Goal: Use online tool/utility: Utilize a website feature to perform a specific function

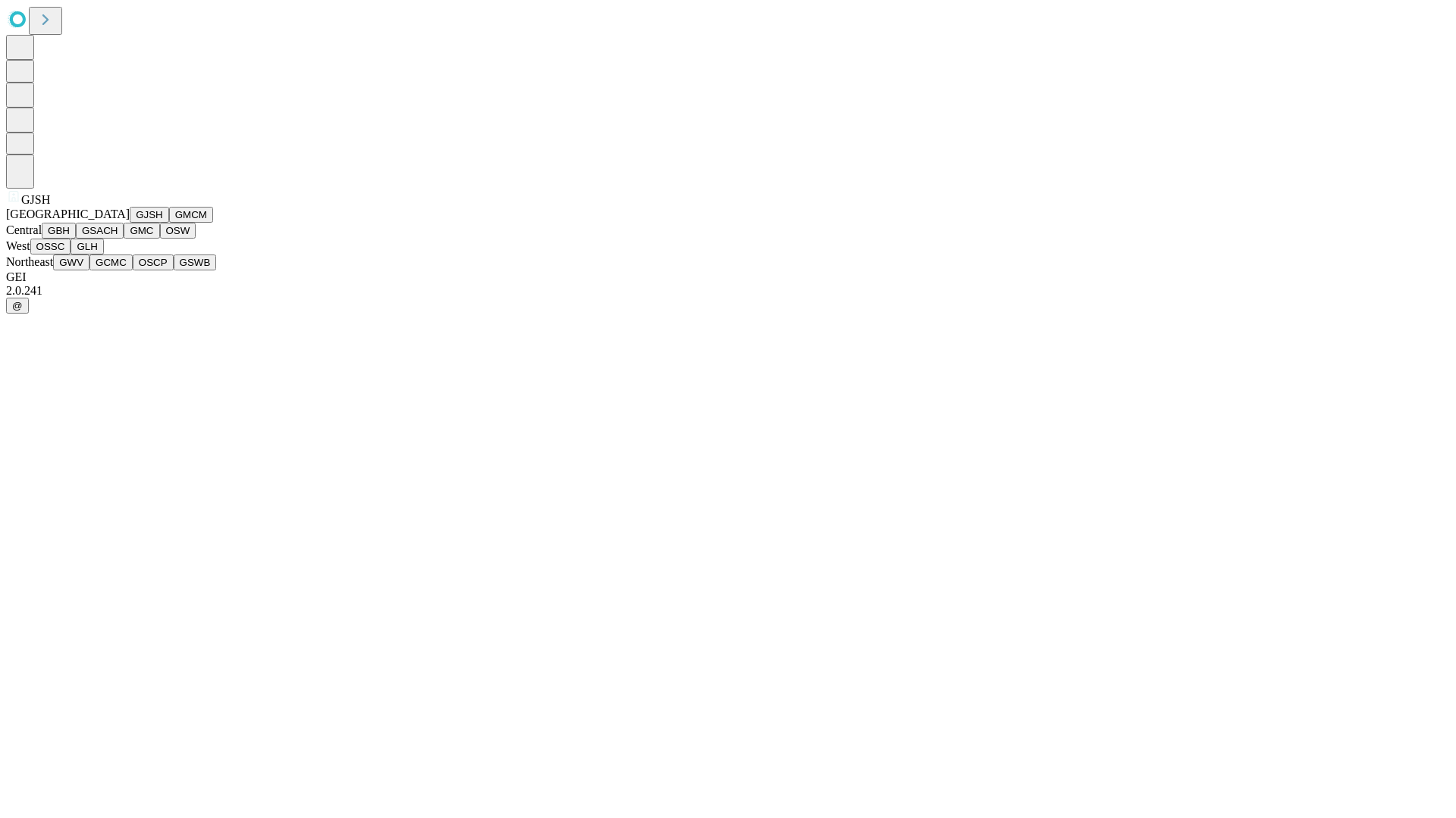
click at [130, 223] on button "GJSH" at bounding box center [149, 215] width 40 height 16
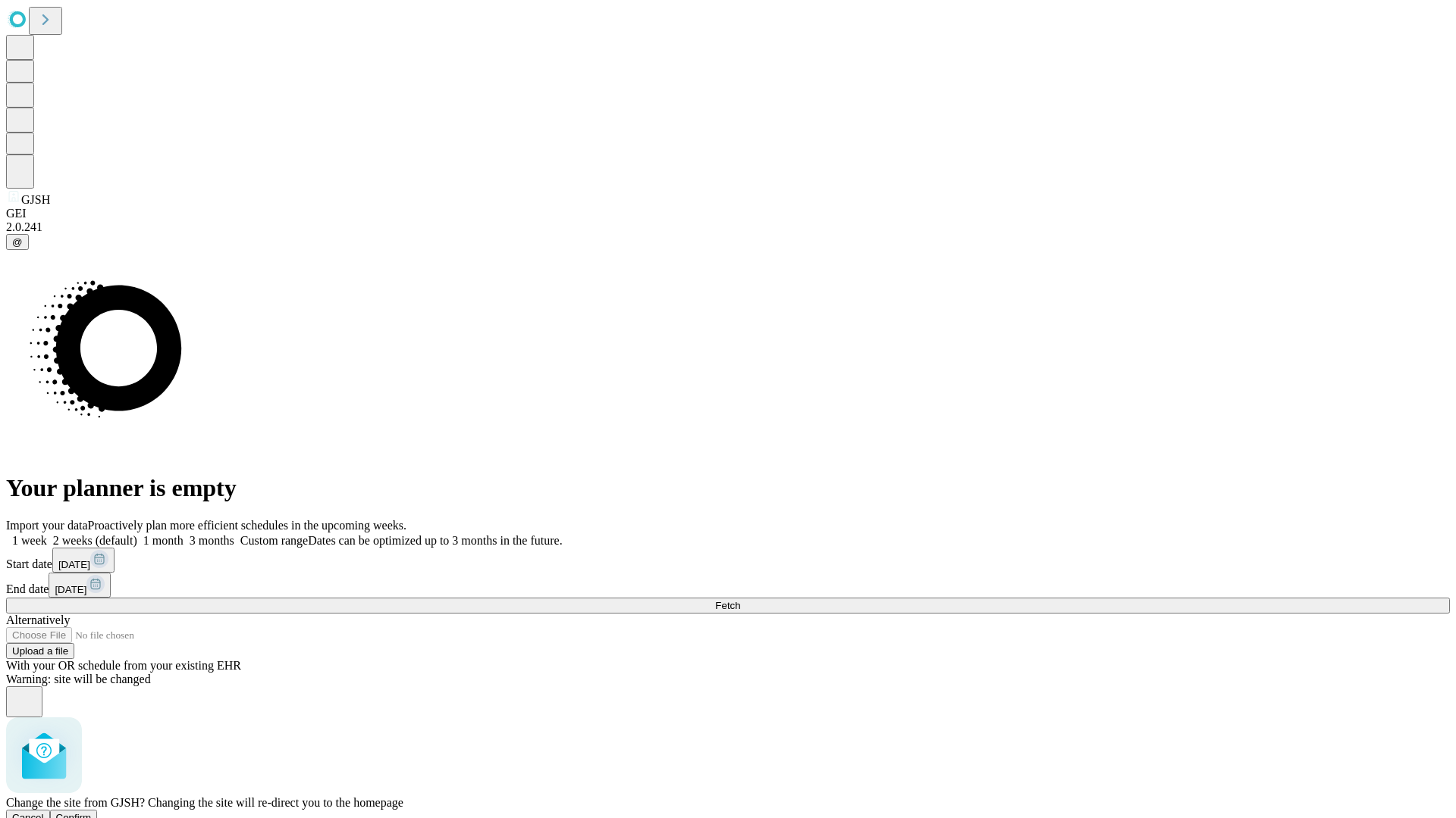
click at [92, 812] on span "Confirm" at bounding box center [74, 818] width 36 height 11
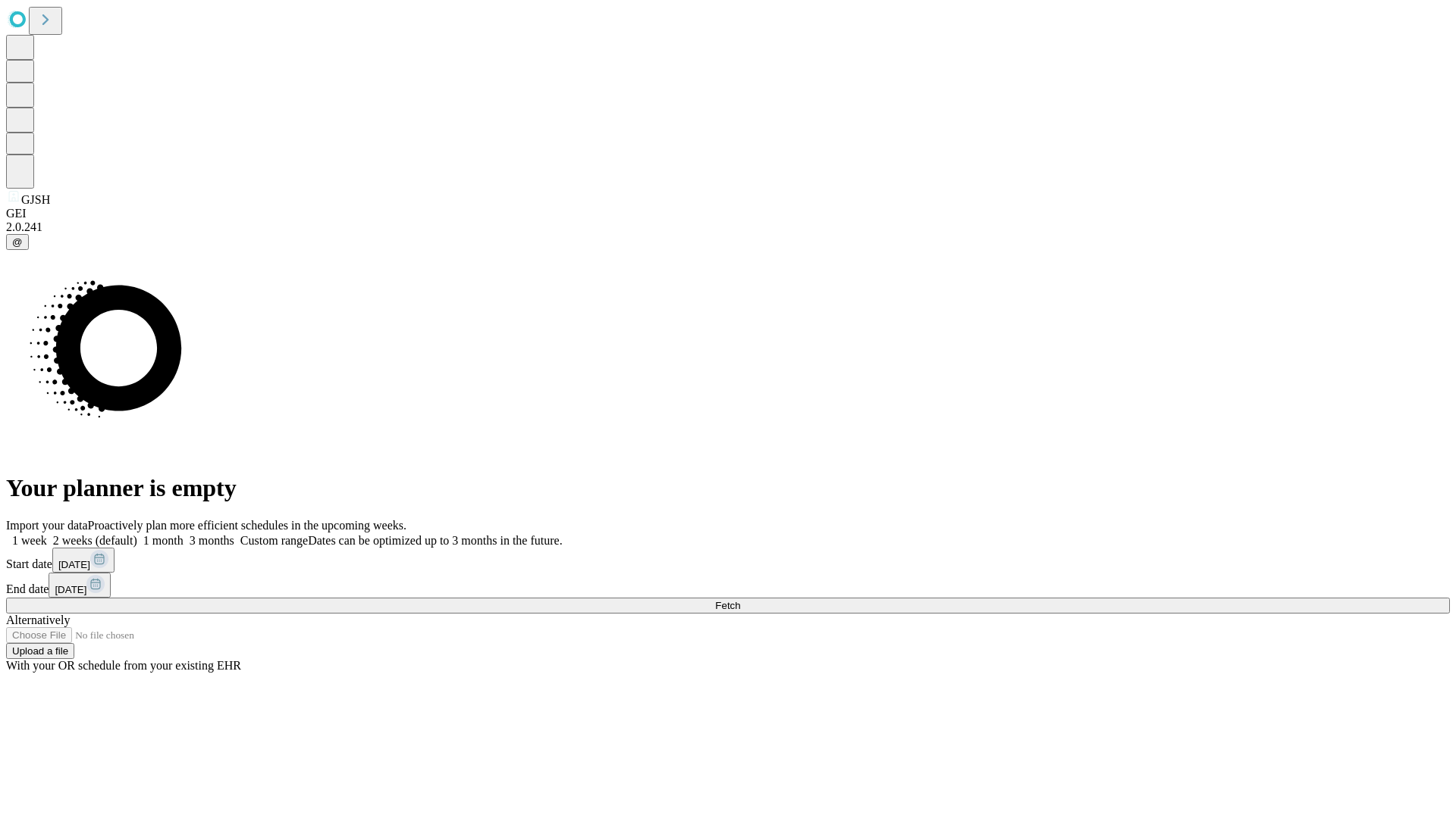
click at [183, 534] on label "1 month" at bounding box center [160, 540] width 46 height 13
click at [740, 600] on span "Fetch" at bounding box center [727, 606] width 25 height 11
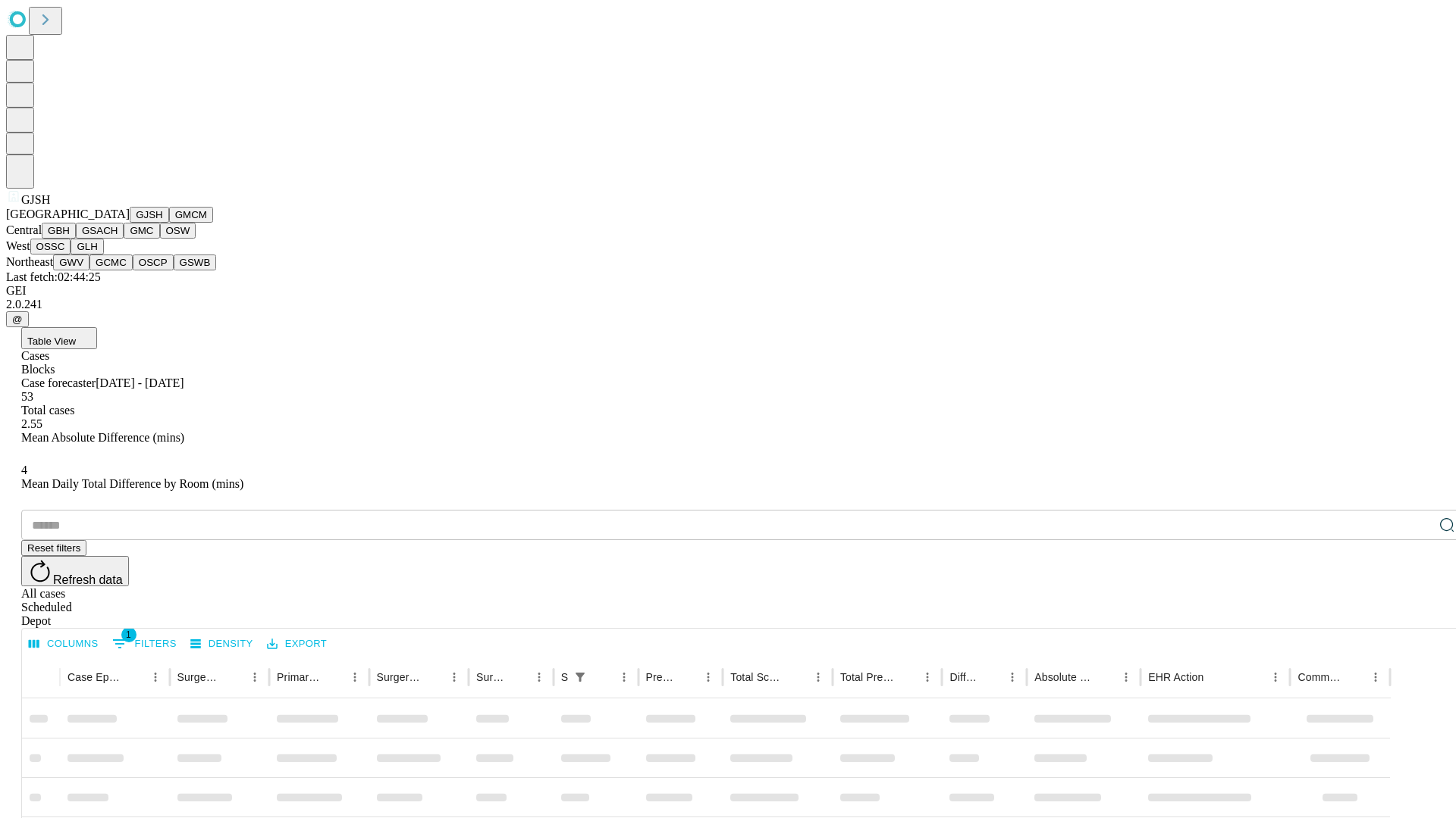
click at [169, 223] on button "GMCM" at bounding box center [190, 215] width 44 height 16
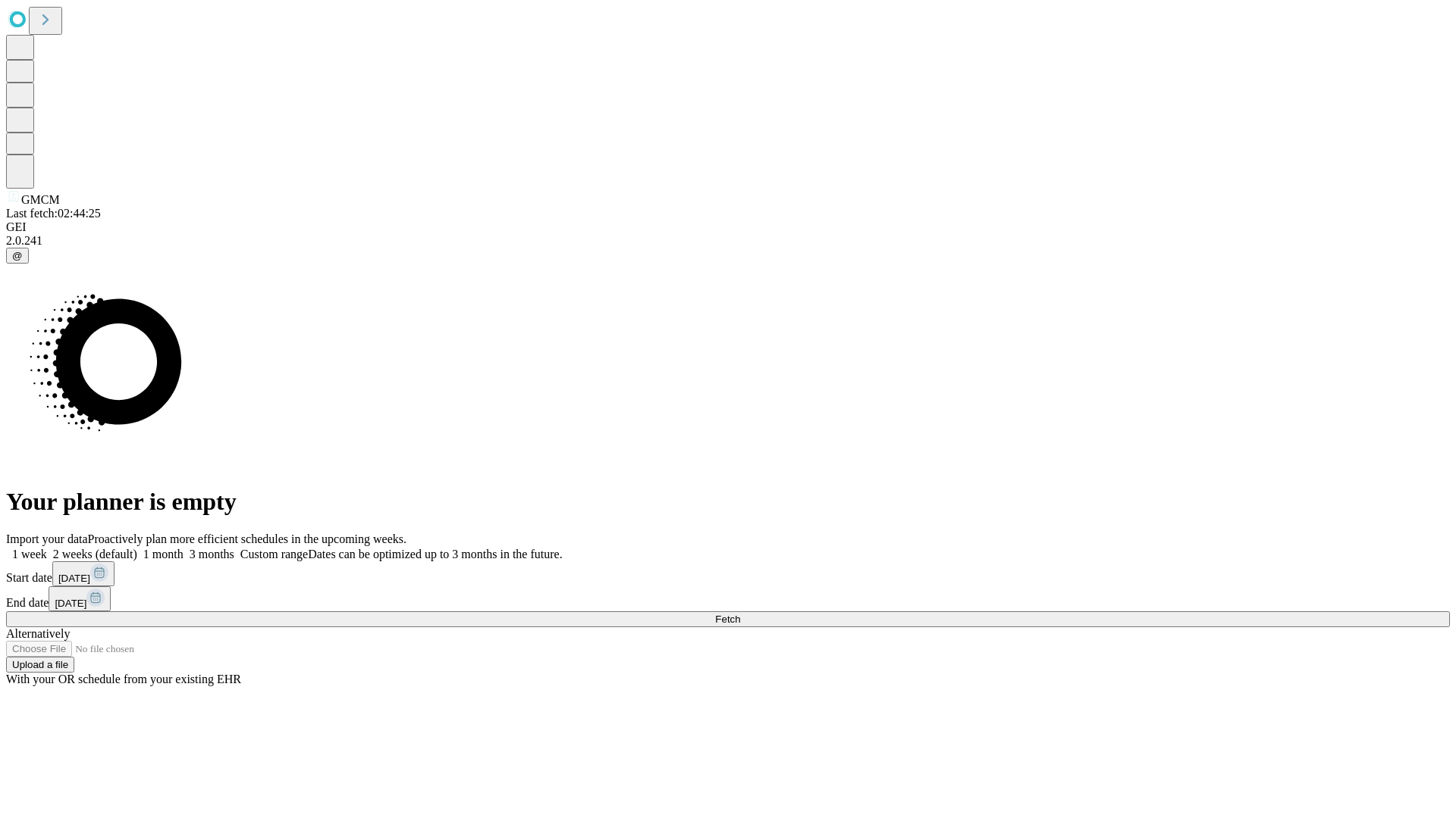
click at [183, 548] on label "1 month" at bounding box center [160, 554] width 46 height 13
click at [740, 614] on span "Fetch" at bounding box center [727, 620] width 25 height 11
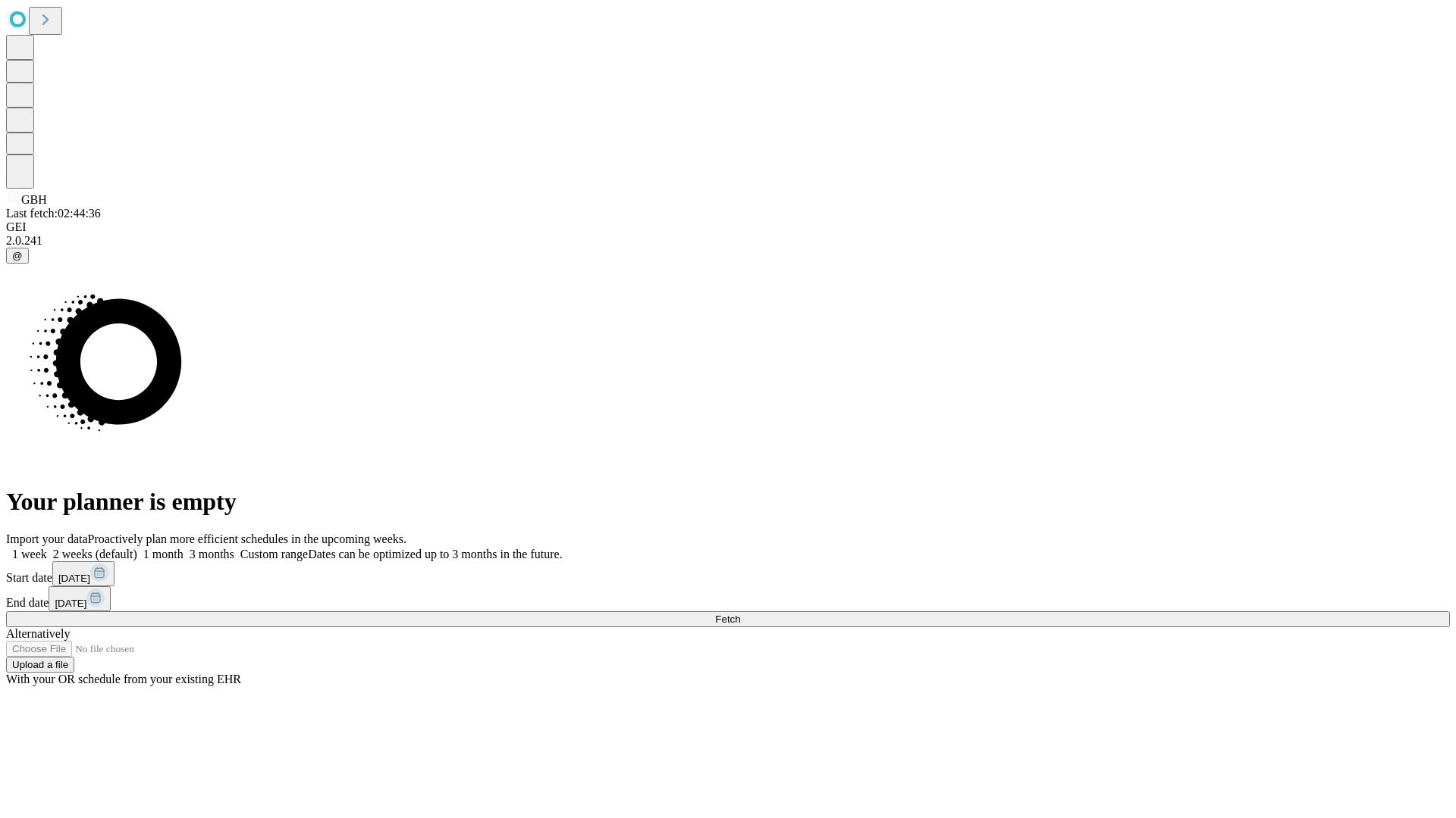
click at [183, 548] on label "1 month" at bounding box center [160, 554] width 46 height 13
click at [740, 614] on span "Fetch" at bounding box center [727, 620] width 25 height 11
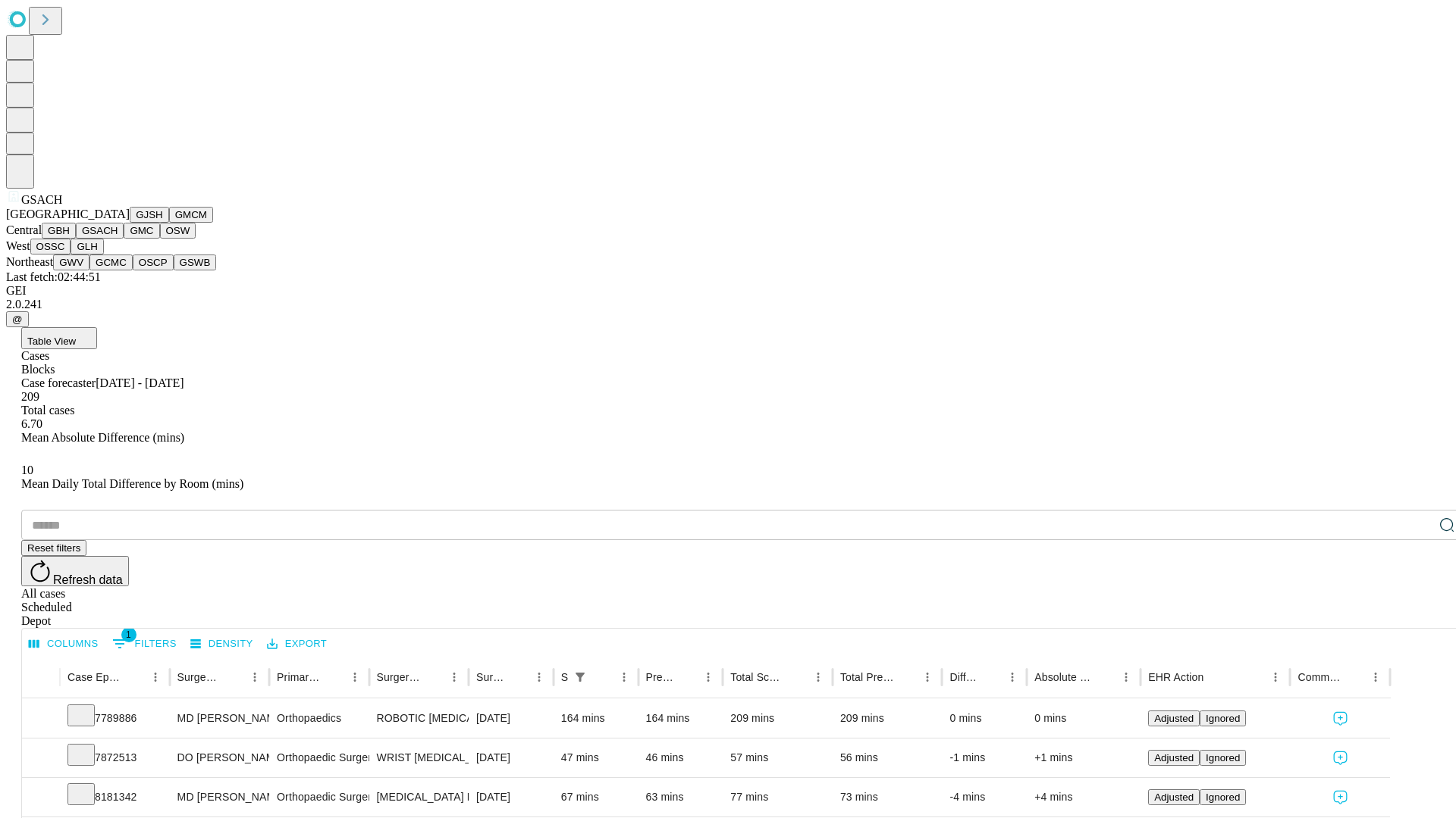
click at [123, 239] on button "GMC" at bounding box center [141, 231] width 36 height 16
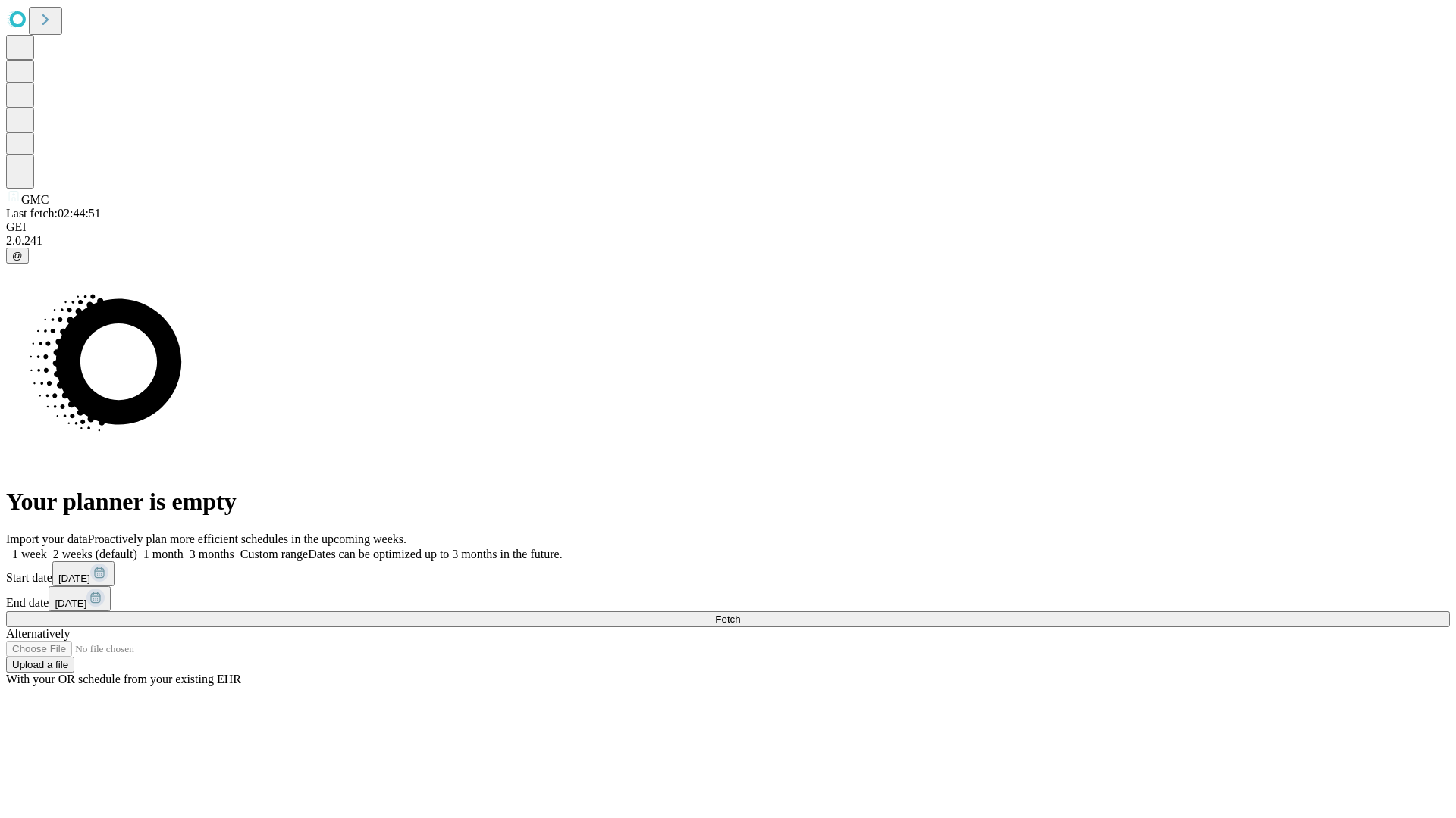
click at [183, 548] on label "1 month" at bounding box center [160, 554] width 46 height 13
click at [740, 614] on span "Fetch" at bounding box center [727, 620] width 25 height 11
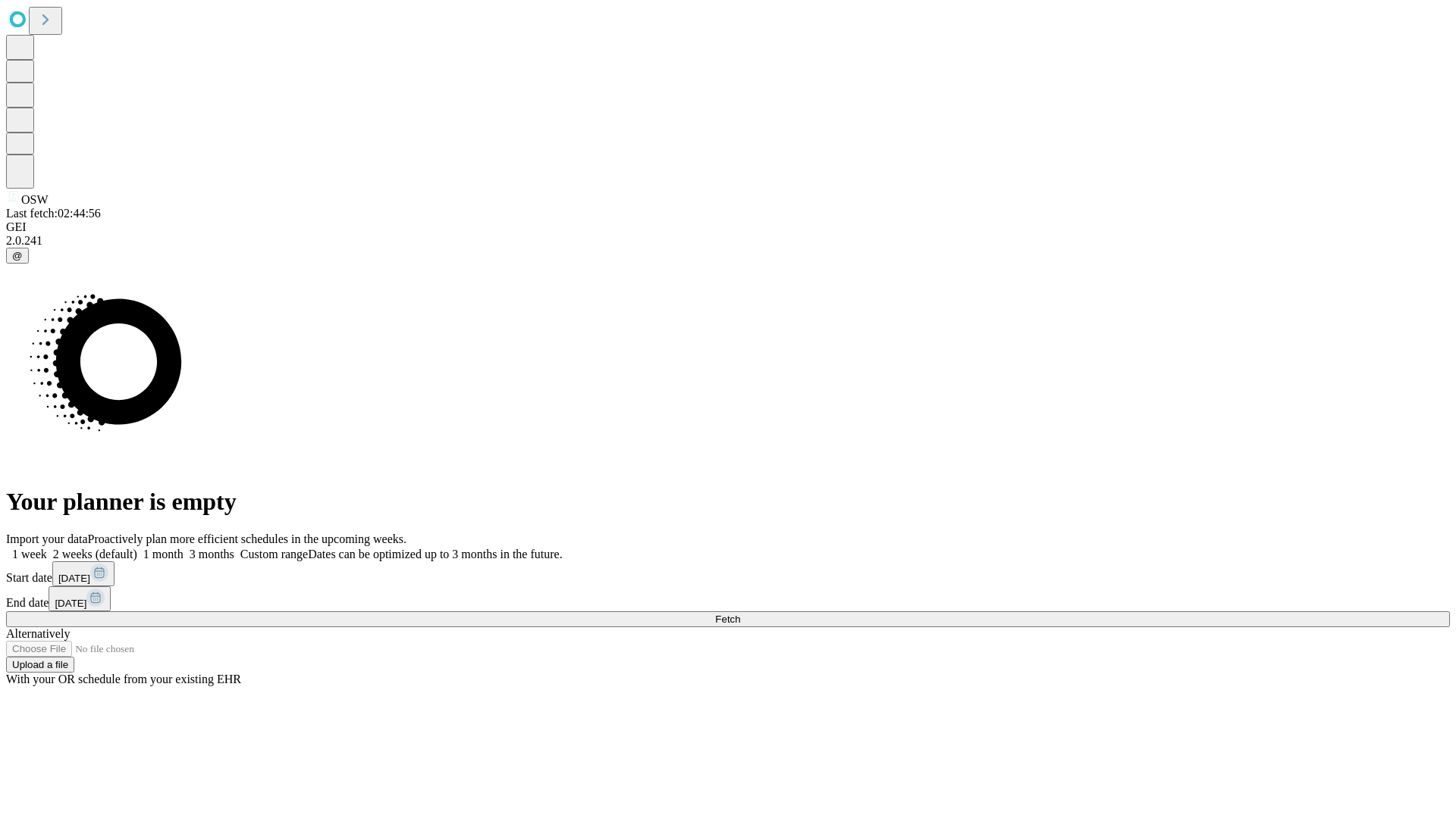
click at [183, 548] on label "1 month" at bounding box center [160, 554] width 46 height 13
click at [740, 614] on span "Fetch" at bounding box center [727, 620] width 25 height 11
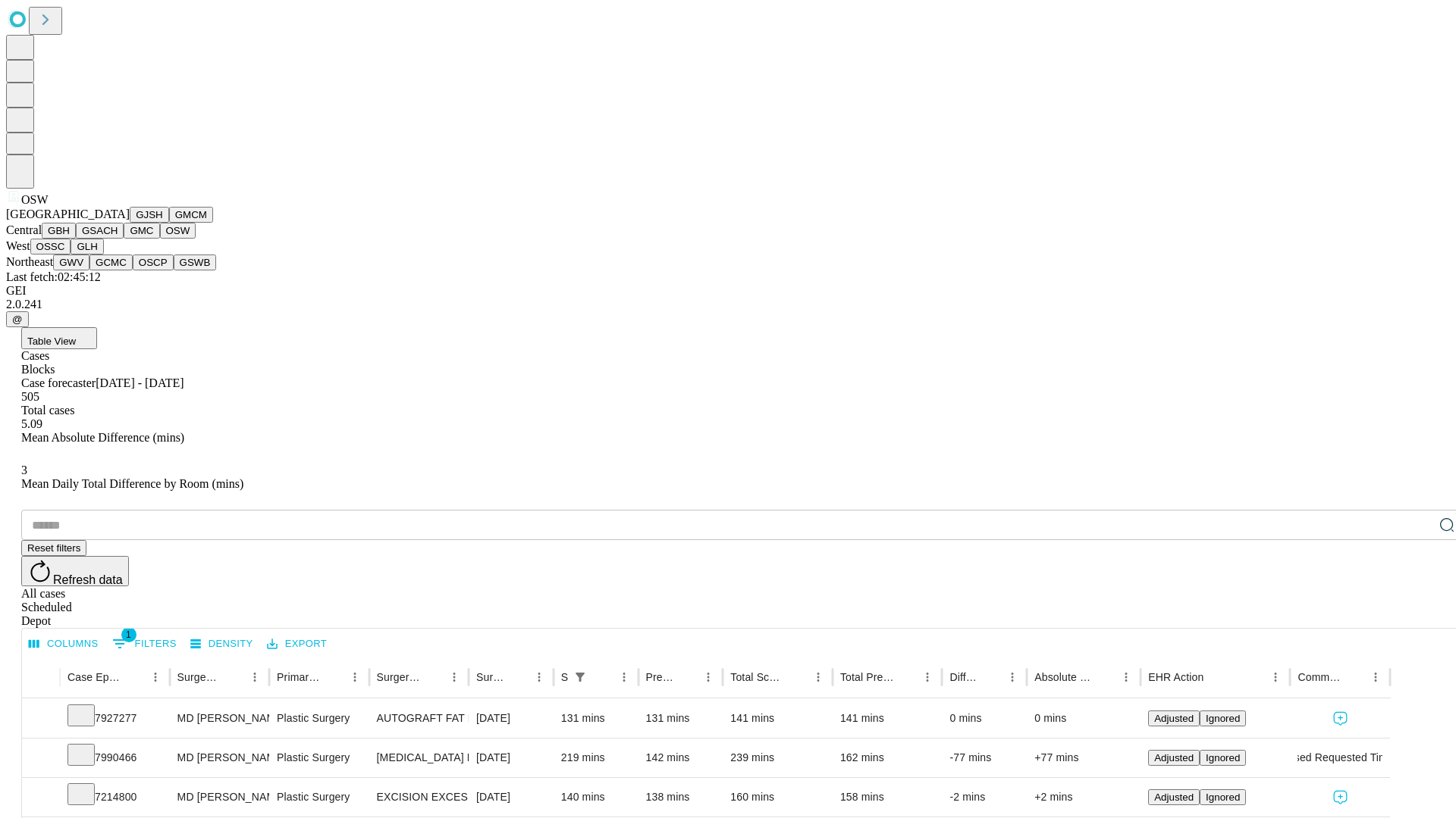
click at [71, 255] on button "OSSC" at bounding box center [51, 247] width 41 height 16
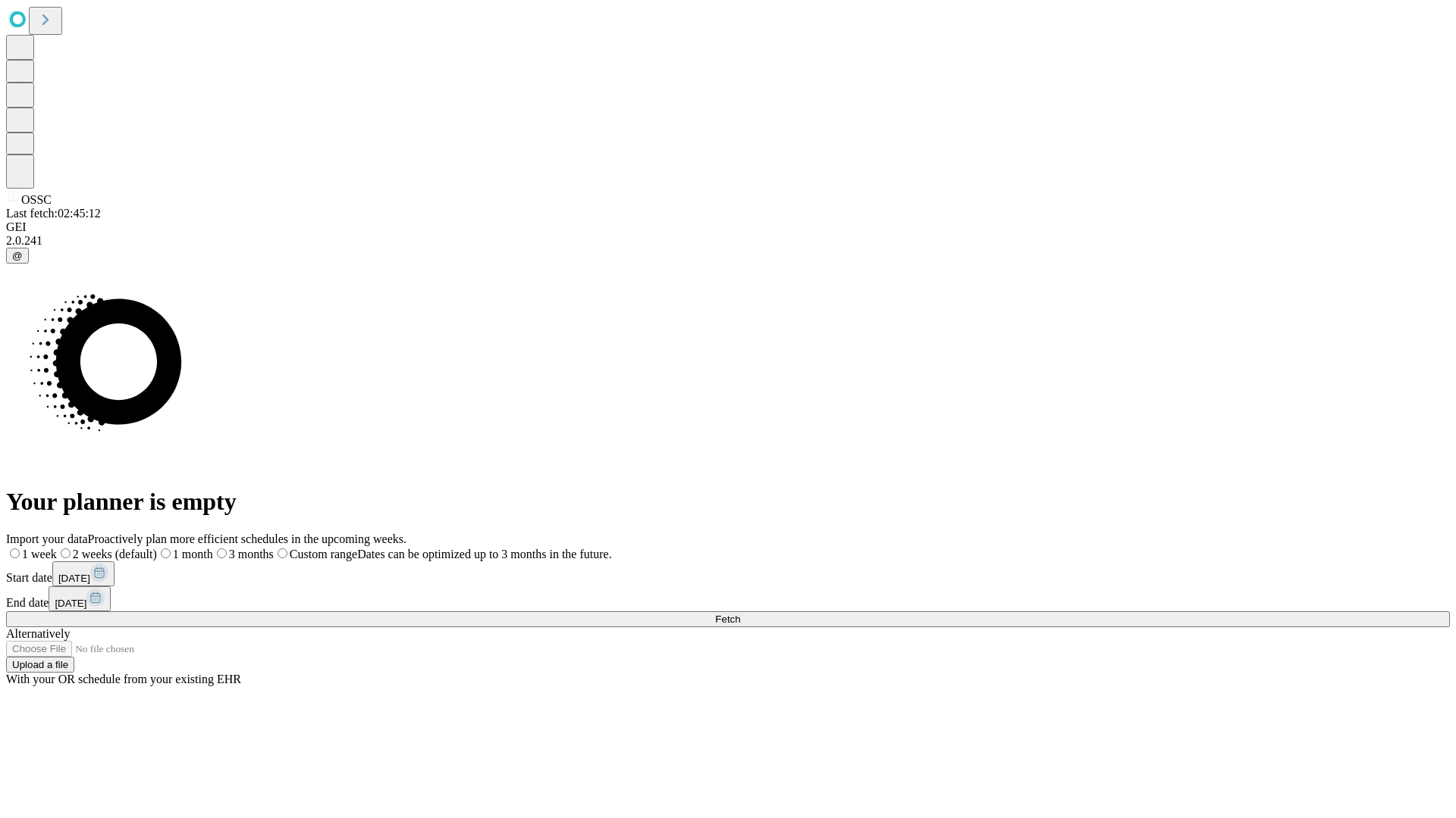
click at [213, 548] on label "1 month" at bounding box center [185, 554] width 56 height 13
click at [740, 614] on span "Fetch" at bounding box center [727, 620] width 25 height 11
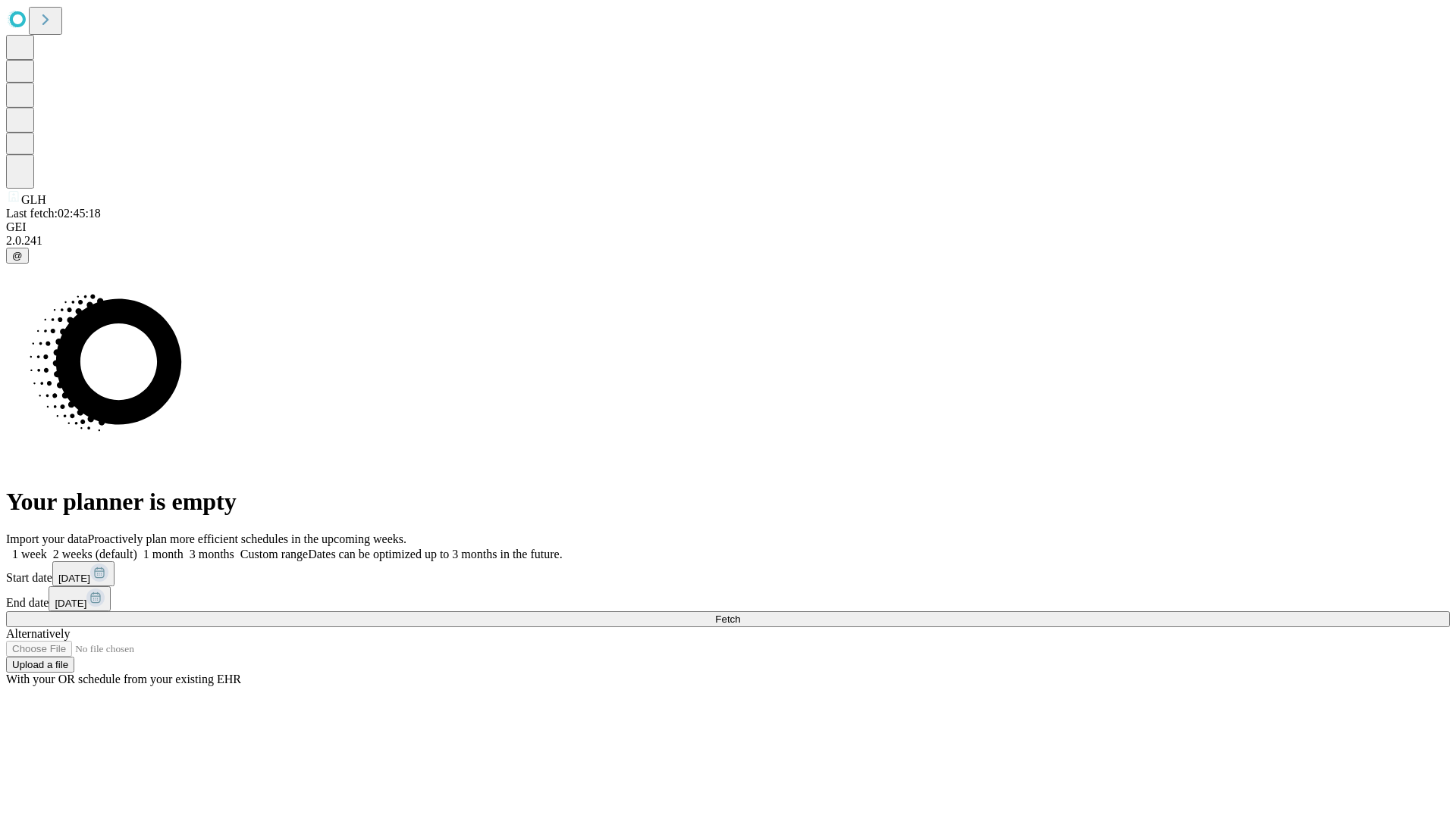
click at [183, 548] on label "1 month" at bounding box center [160, 554] width 46 height 13
click at [740, 614] on span "Fetch" at bounding box center [727, 620] width 25 height 11
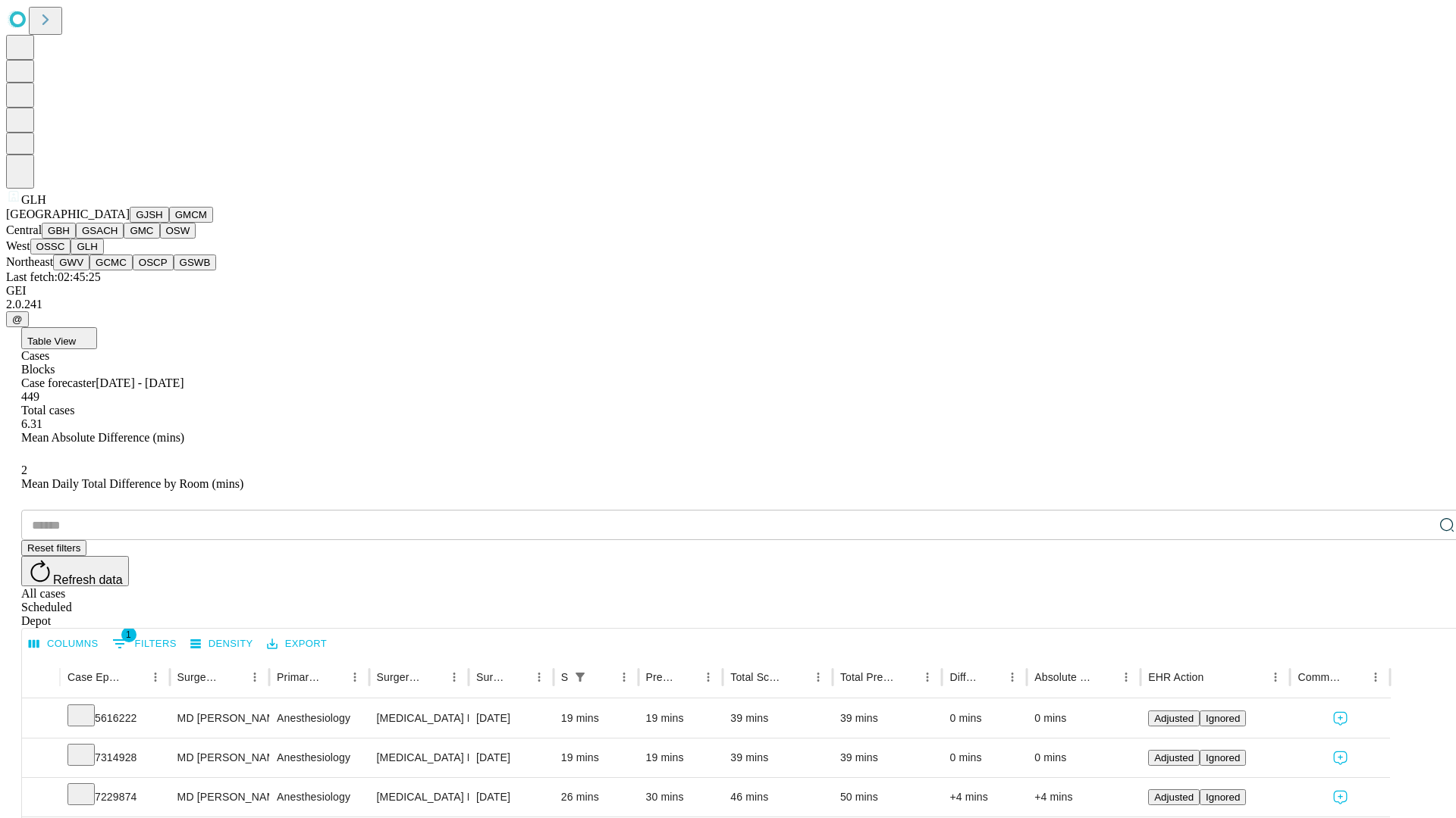
click at [90, 270] on button "GWV" at bounding box center [71, 263] width 36 height 16
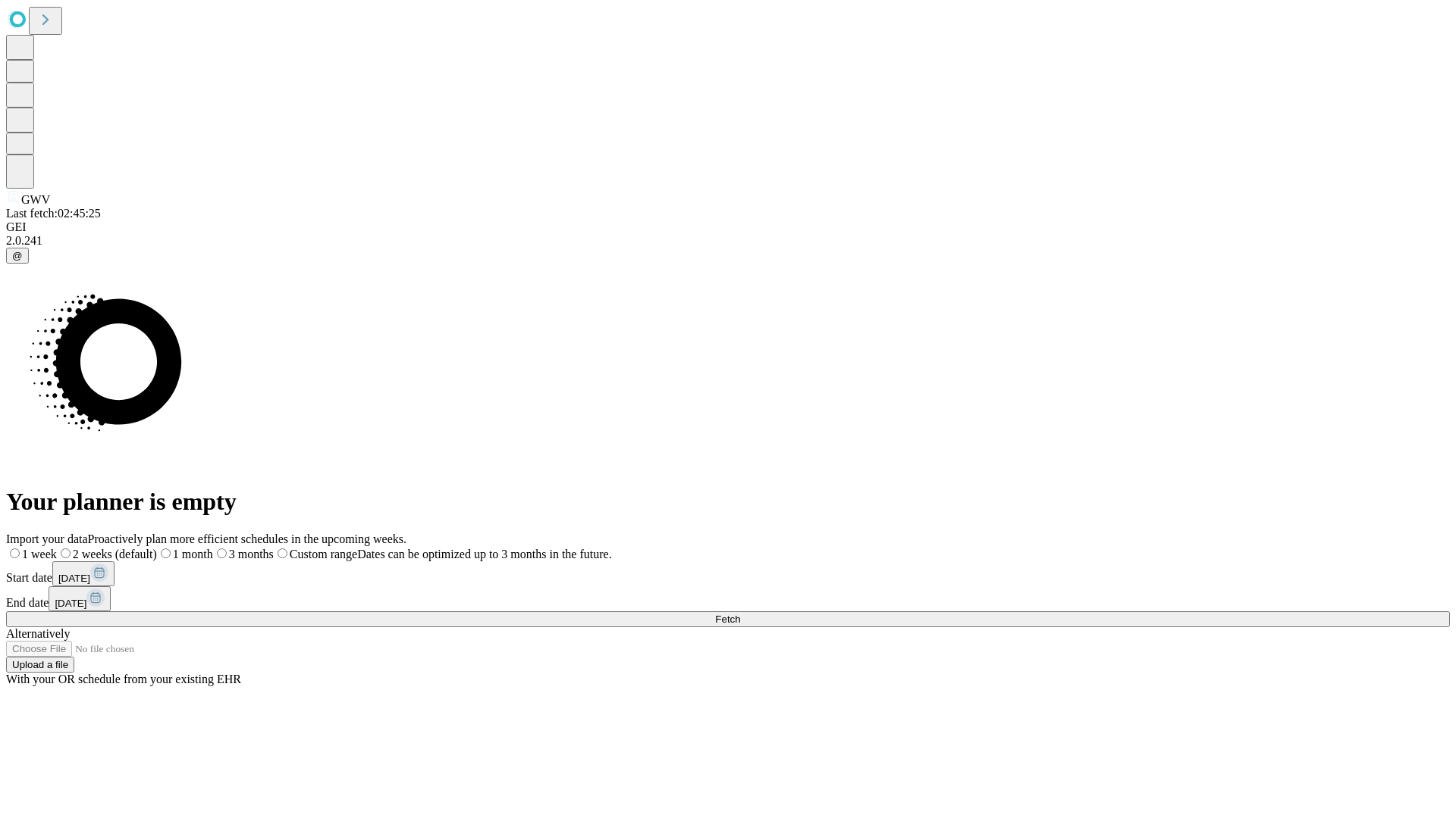
click at [213, 548] on label "1 month" at bounding box center [185, 554] width 56 height 13
click at [740, 614] on span "Fetch" at bounding box center [727, 620] width 25 height 11
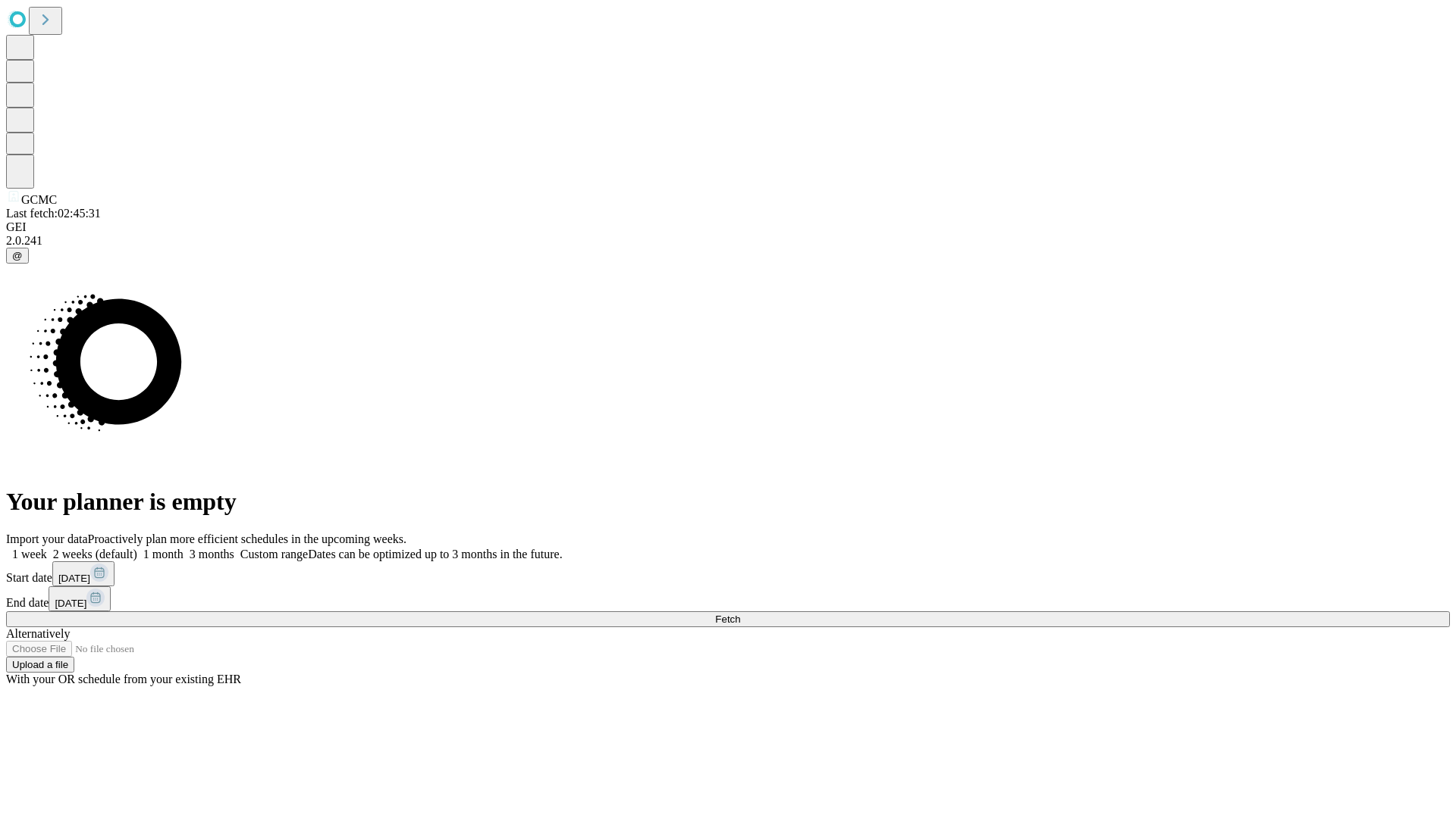
click at [740, 614] on span "Fetch" at bounding box center [727, 620] width 25 height 11
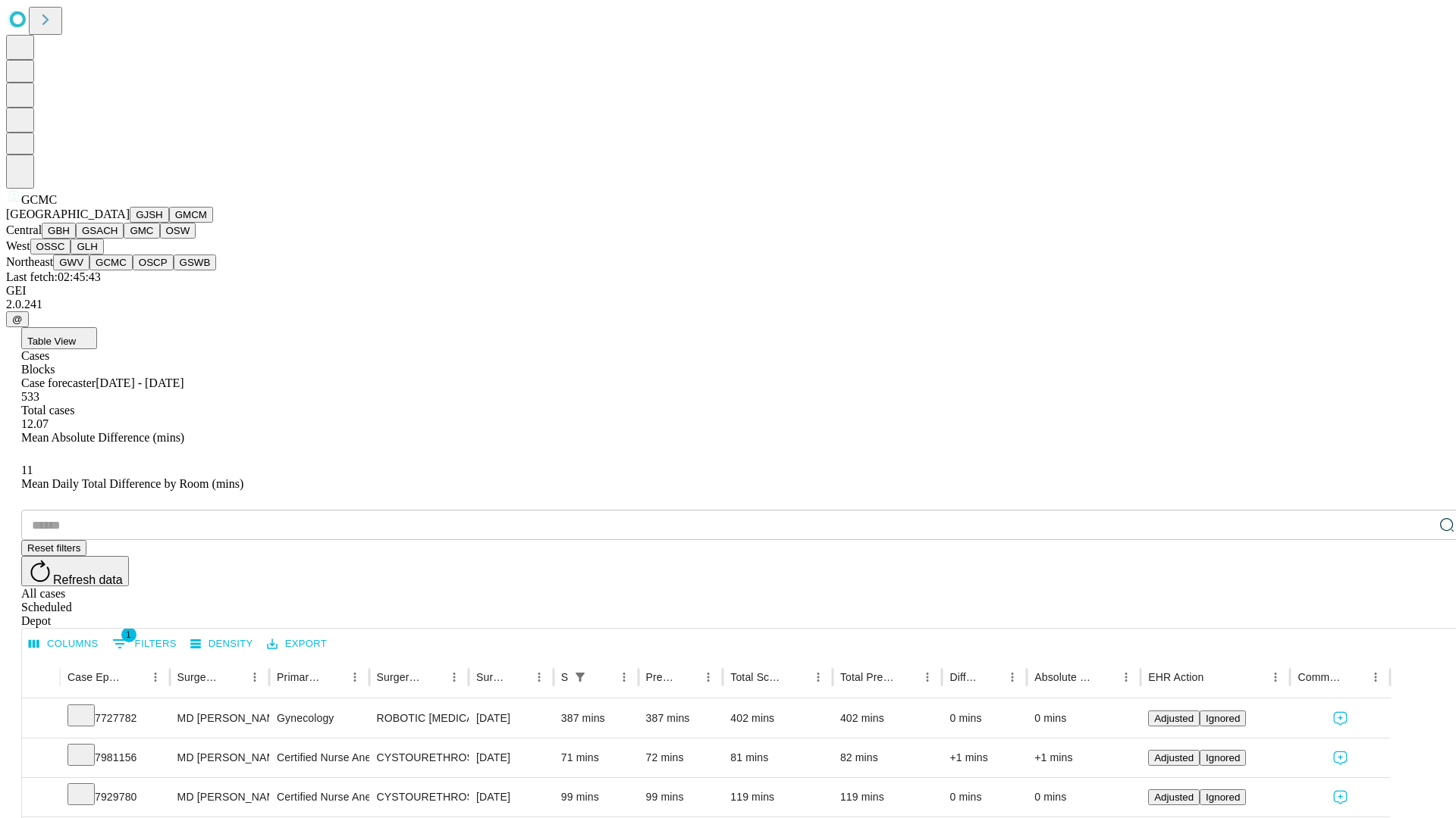
click at [132, 270] on button "OSCP" at bounding box center [153, 263] width 41 height 16
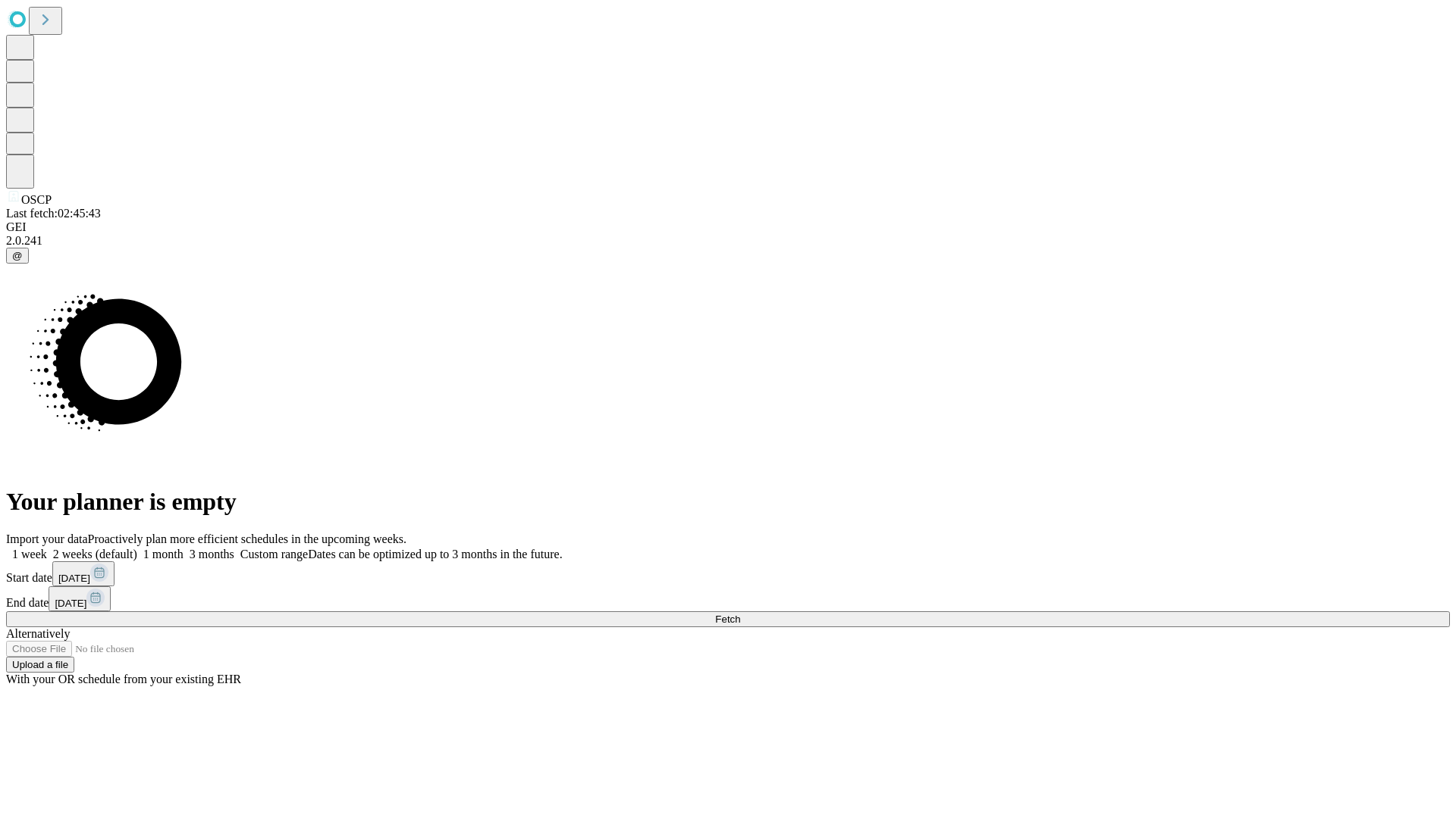
click at [183, 548] on label "1 month" at bounding box center [160, 554] width 46 height 13
click at [740, 614] on span "Fetch" at bounding box center [727, 620] width 25 height 11
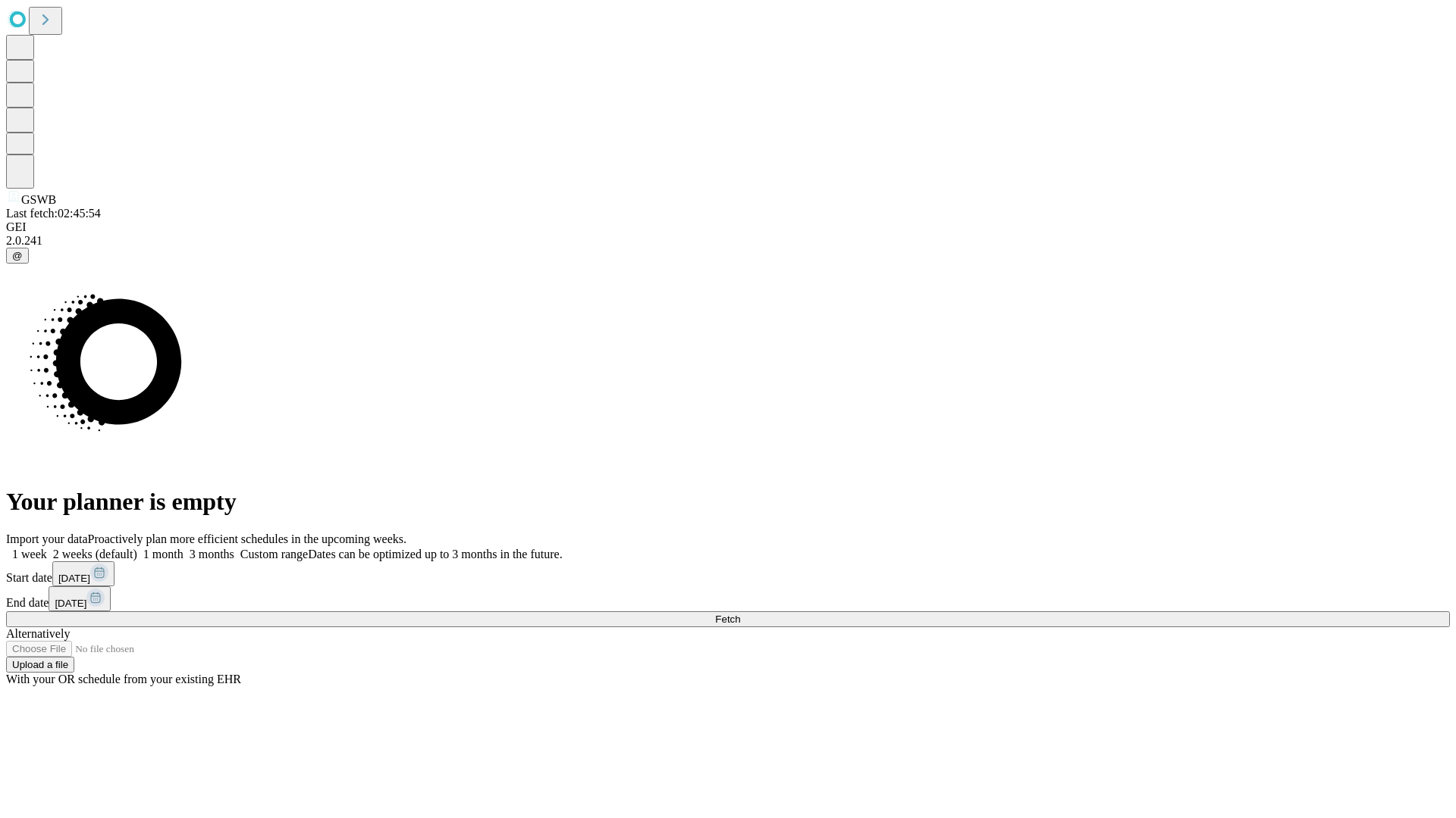
click at [183, 548] on label "1 month" at bounding box center [160, 554] width 46 height 13
click at [740, 614] on span "Fetch" at bounding box center [727, 620] width 25 height 11
